Goal: Navigation & Orientation: Find specific page/section

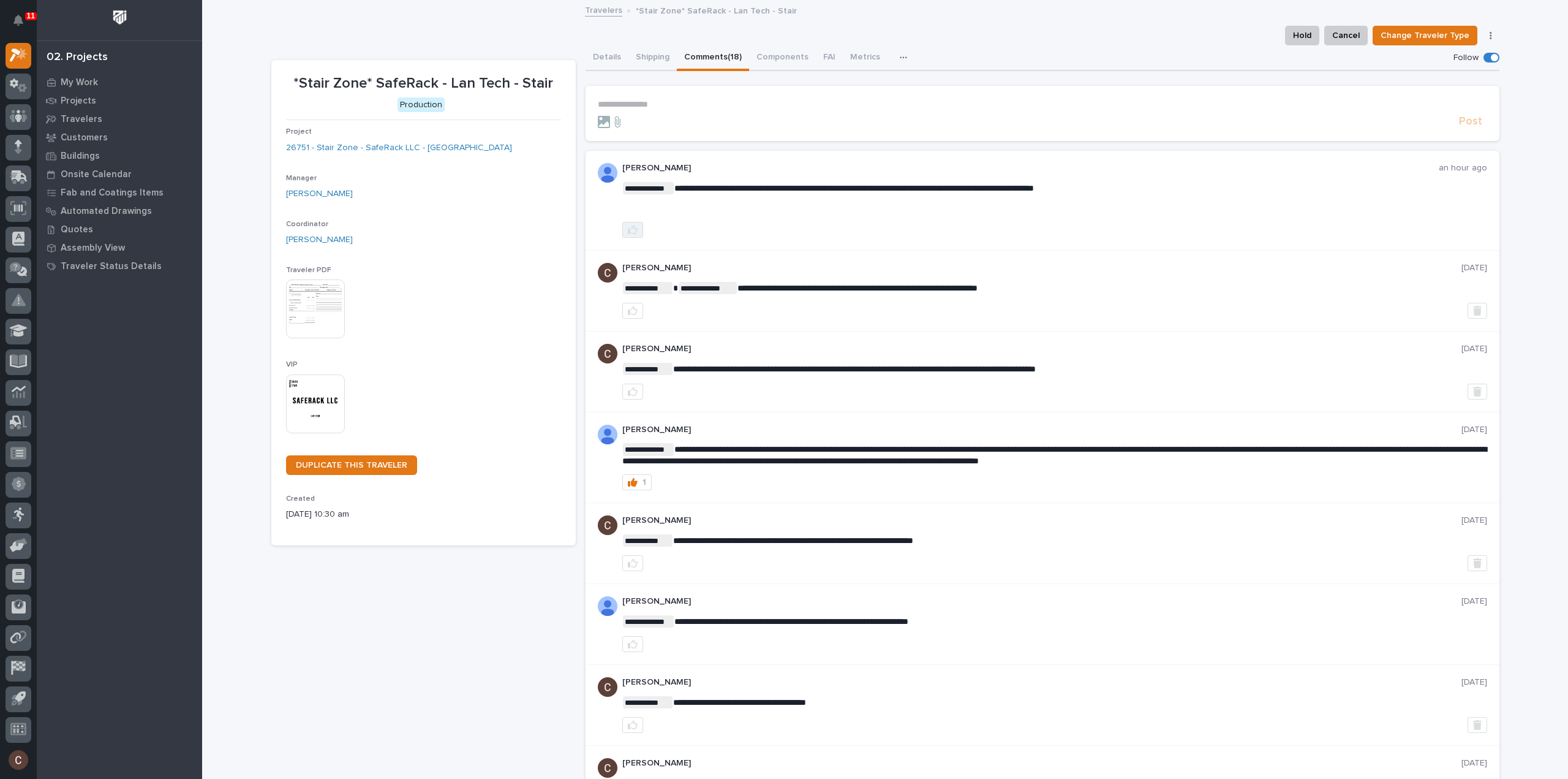
click at [628, 226] on icon "button" at bounding box center [632, 229] width 10 height 10
